Goal: Check status: Check status

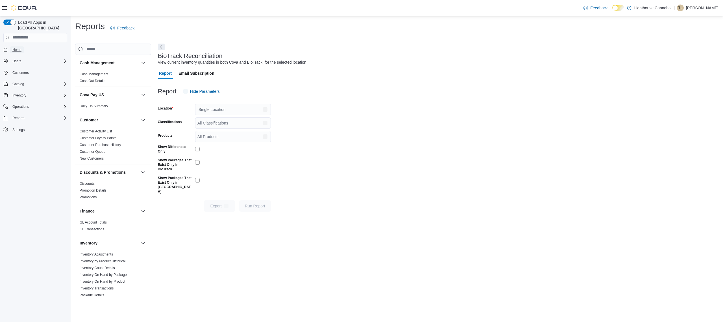
click at [21, 47] on span "Home" at bounding box center [16, 49] width 9 height 5
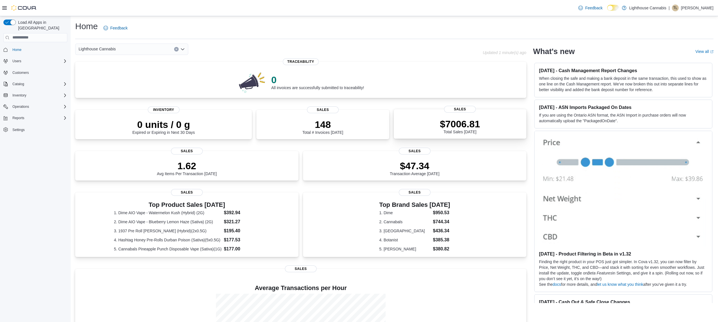
click at [471, 125] on p "$7006.81" at bounding box center [460, 123] width 40 height 11
